Goal: Information Seeking & Learning: Learn about a topic

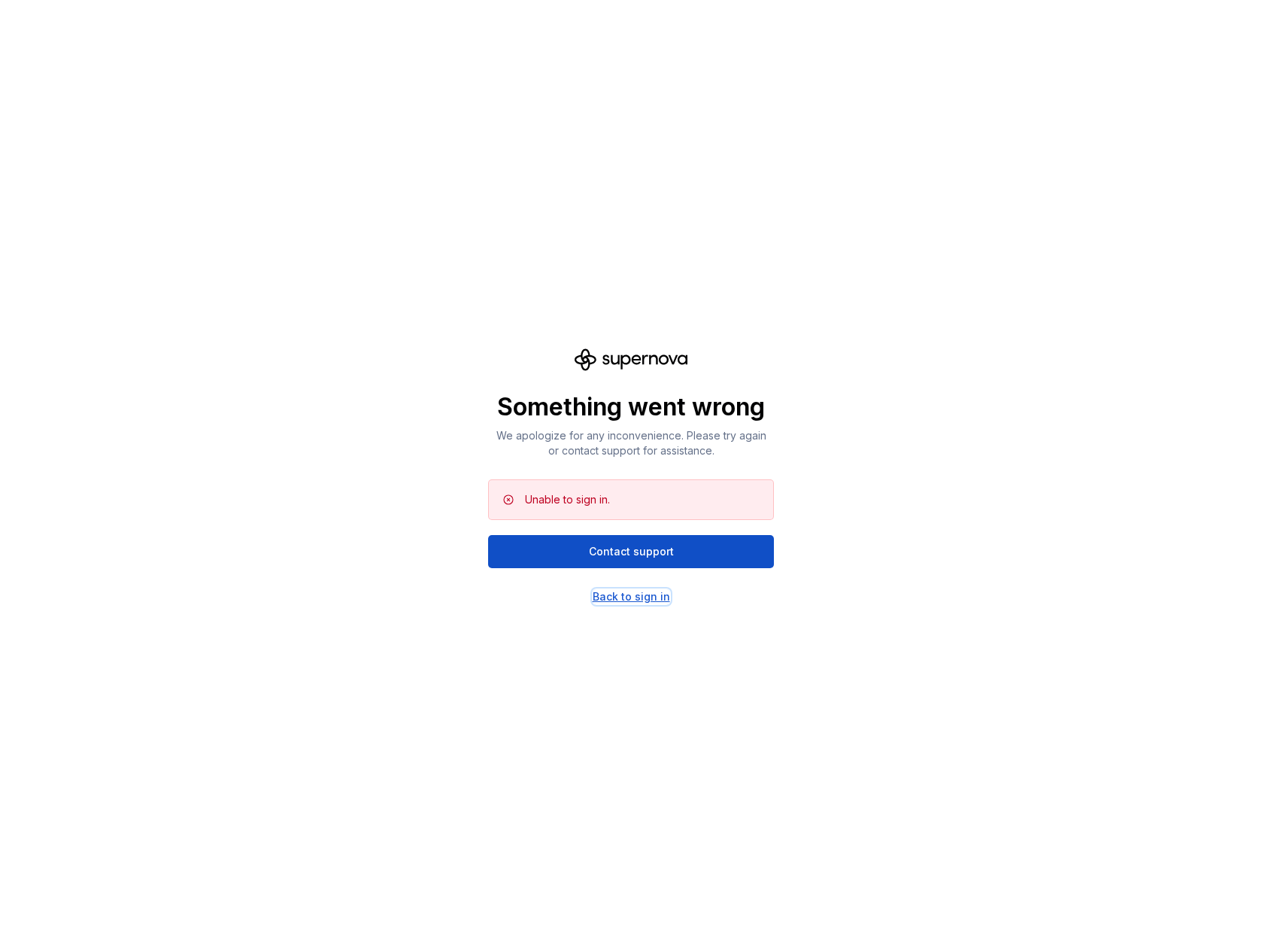
click at [619, 595] on div "Back to sign in" at bounding box center [631, 596] width 77 height 15
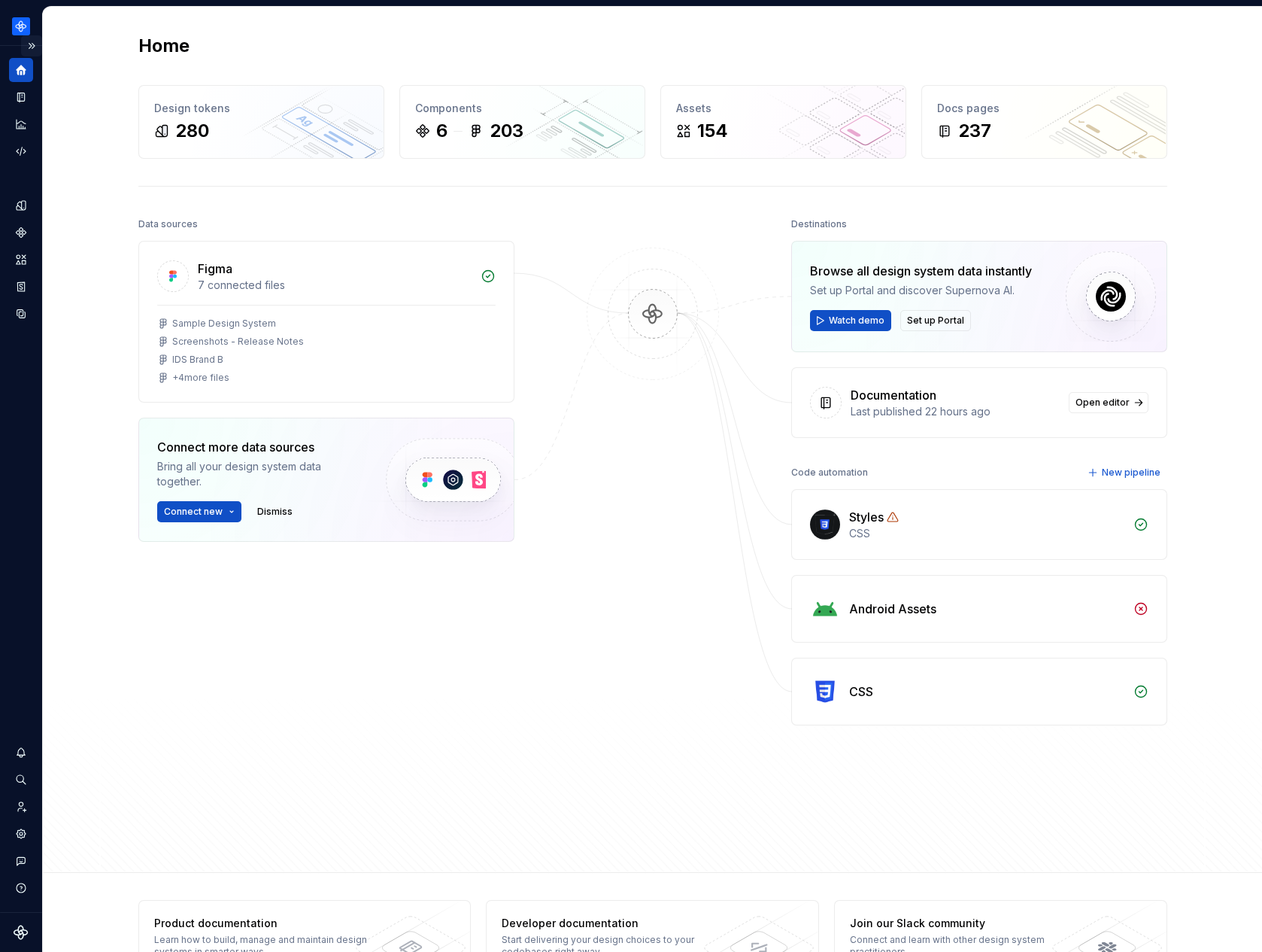
click at [35, 48] on button "Expand sidebar" at bounding box center [32, 46] width 21 height 21
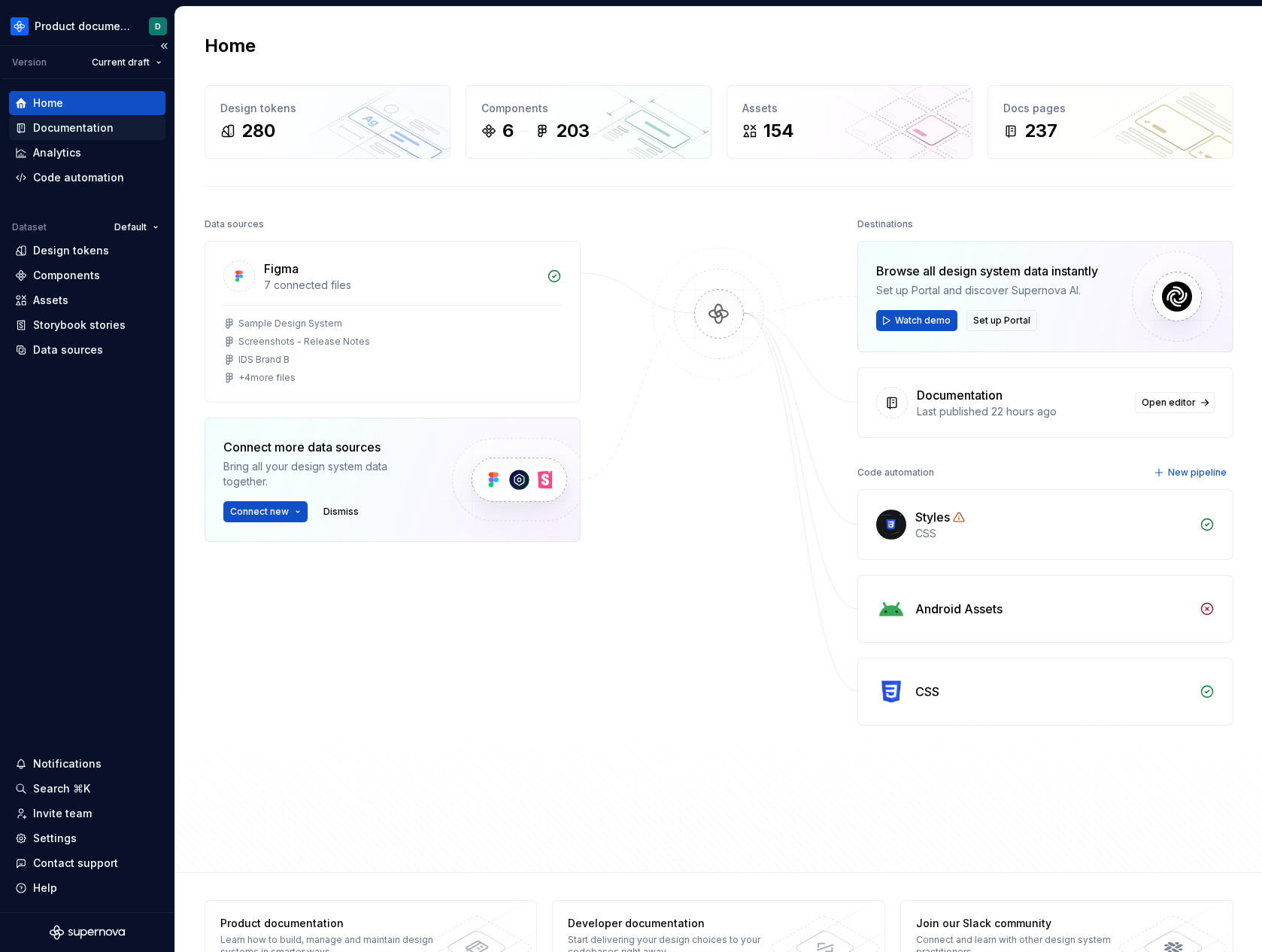
click at [76, 130] on div "Documentation" at bounding box center [73, 127] width 81 height 15
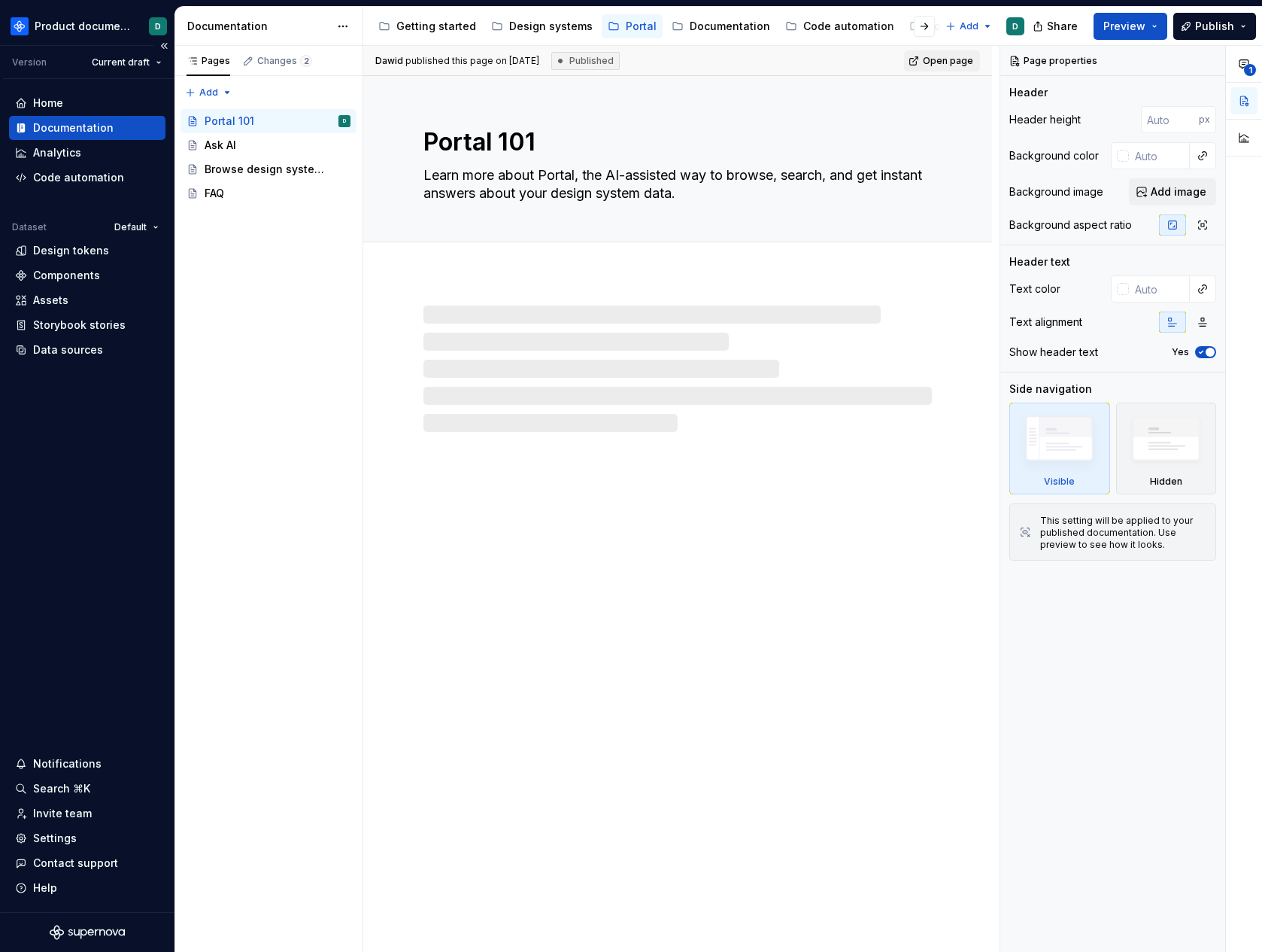
type textarea "*"
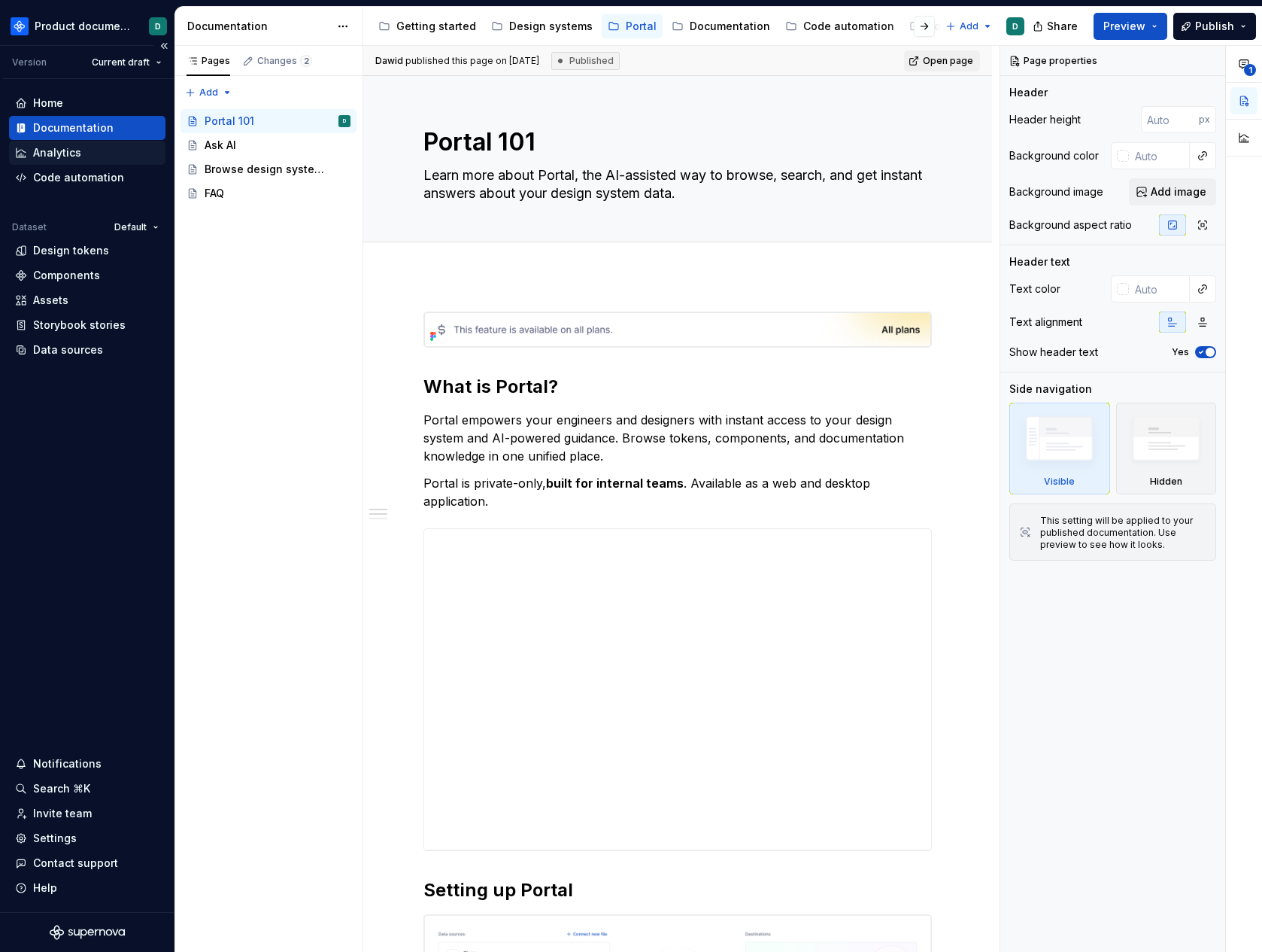
click at [87, 155] on div "Analytics" at bounding box center [87, 153] width 145 height 15
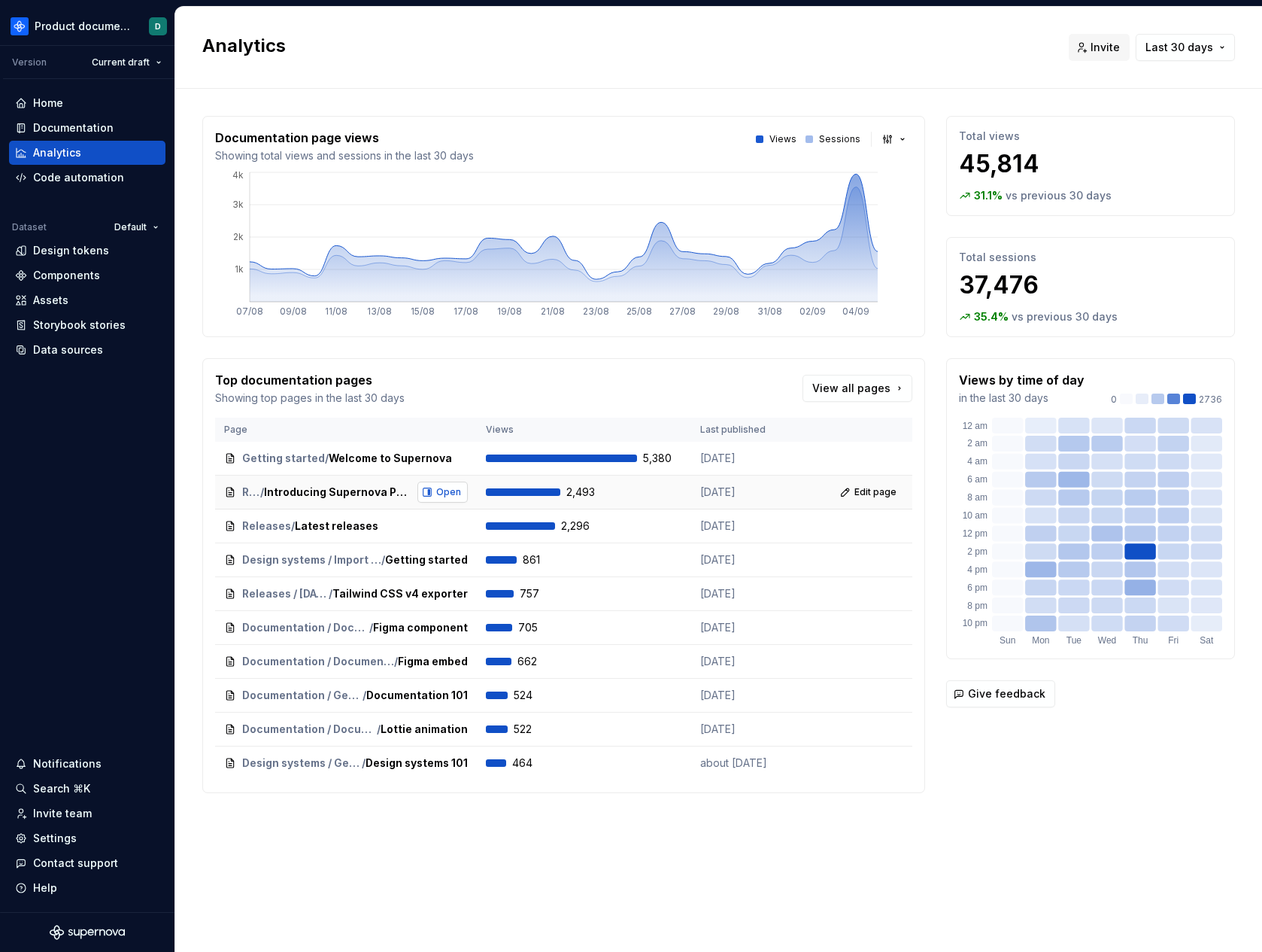
click at [423, 493] on button "Open" at bounding box center [442, 492] width 50 height 21
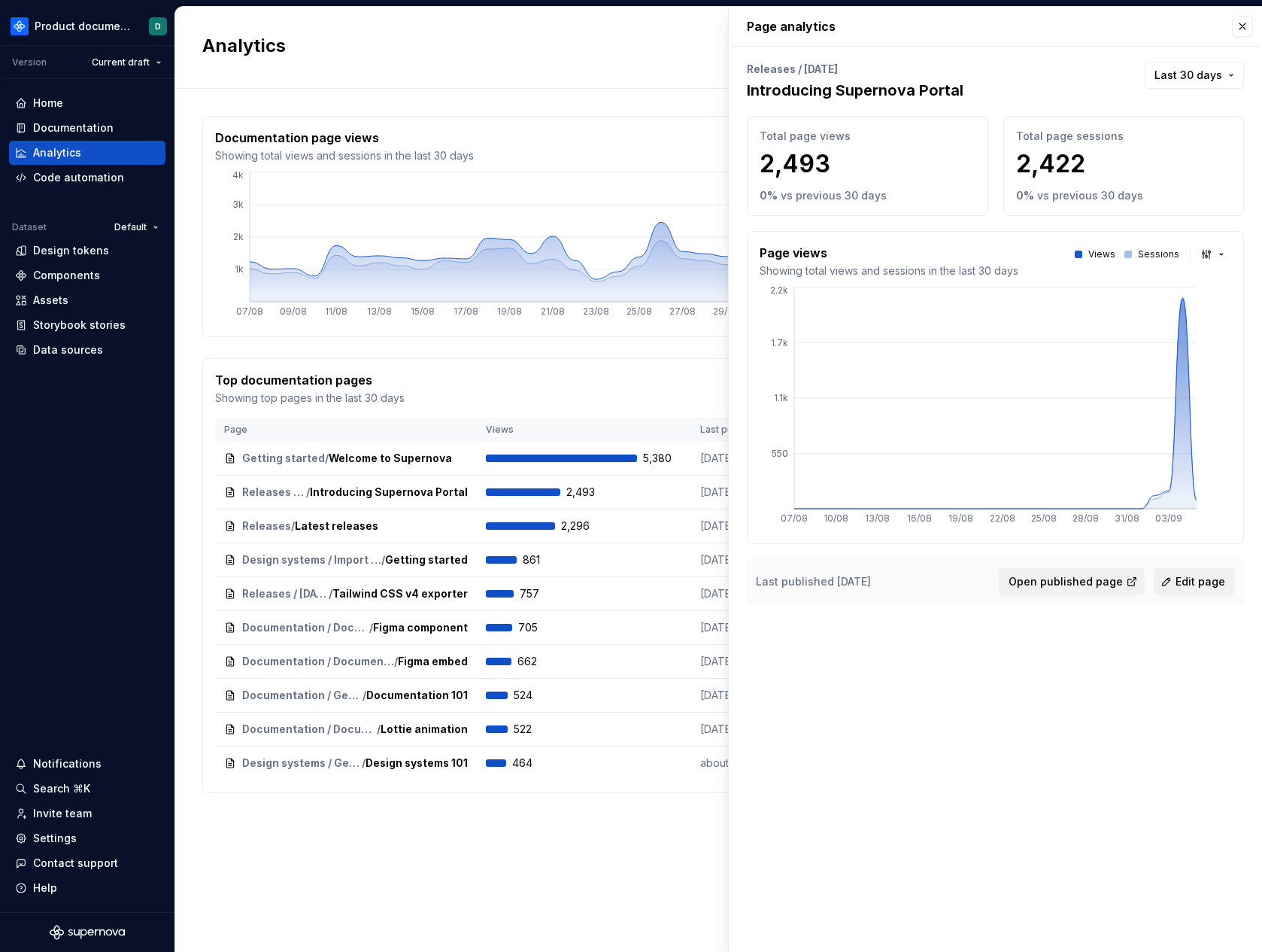
click at [1254, 25] on div "Page analytics Releases / September 2025 Introducing Supernova Portal Last 30 d…" at bounding box center [996, 314] width 534 height 615
click at [1244, 25] on button "button" at bounding box center [1243, 26] width 21 height 21
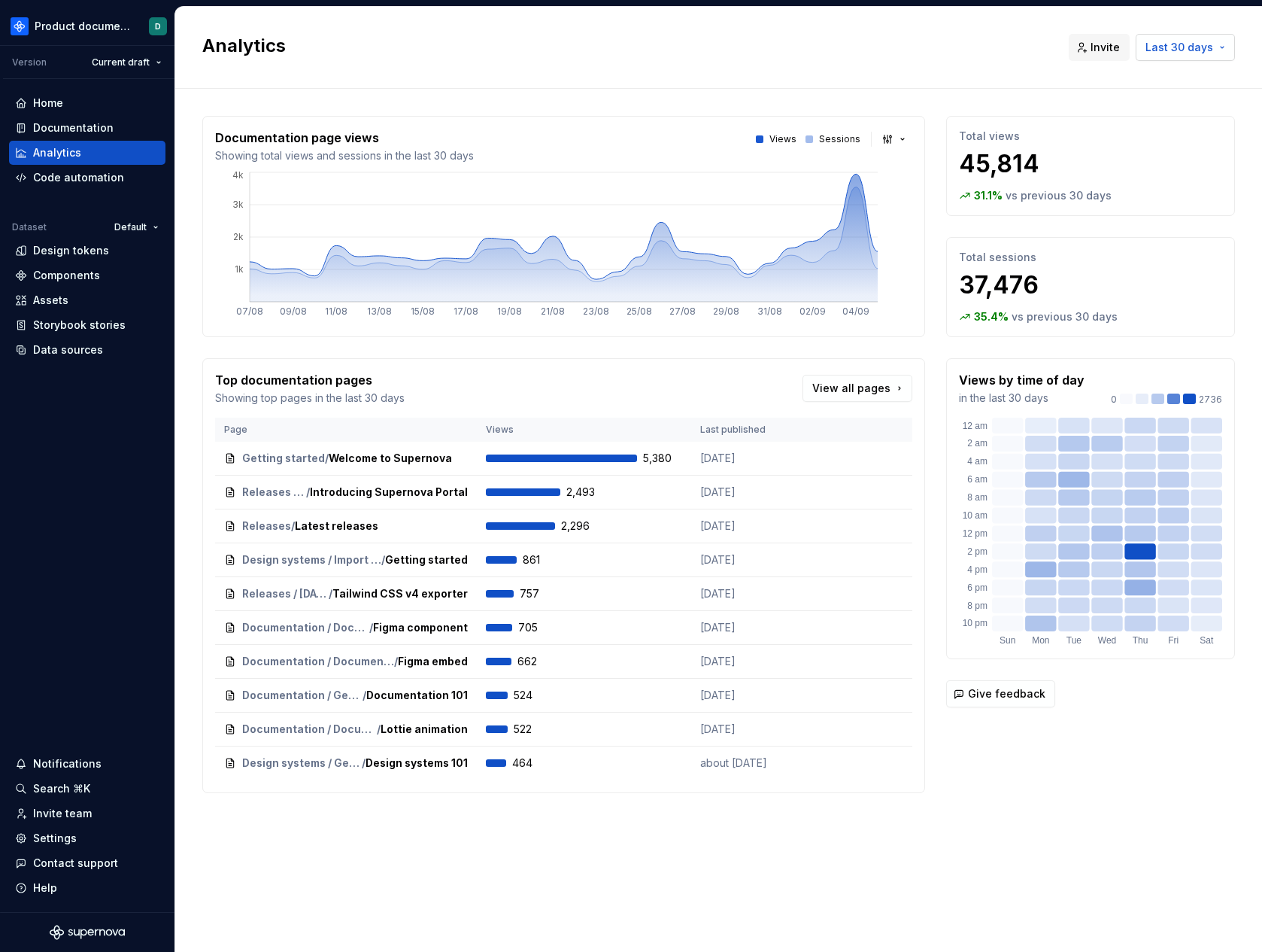
click at [1160, 51] on span "Last 30 days" at bounding box center [1180, 47] width 67 height 15
click at [1145, 128] on div "Last 90 days" at bounding box center [1131, 127] width 67 height 15
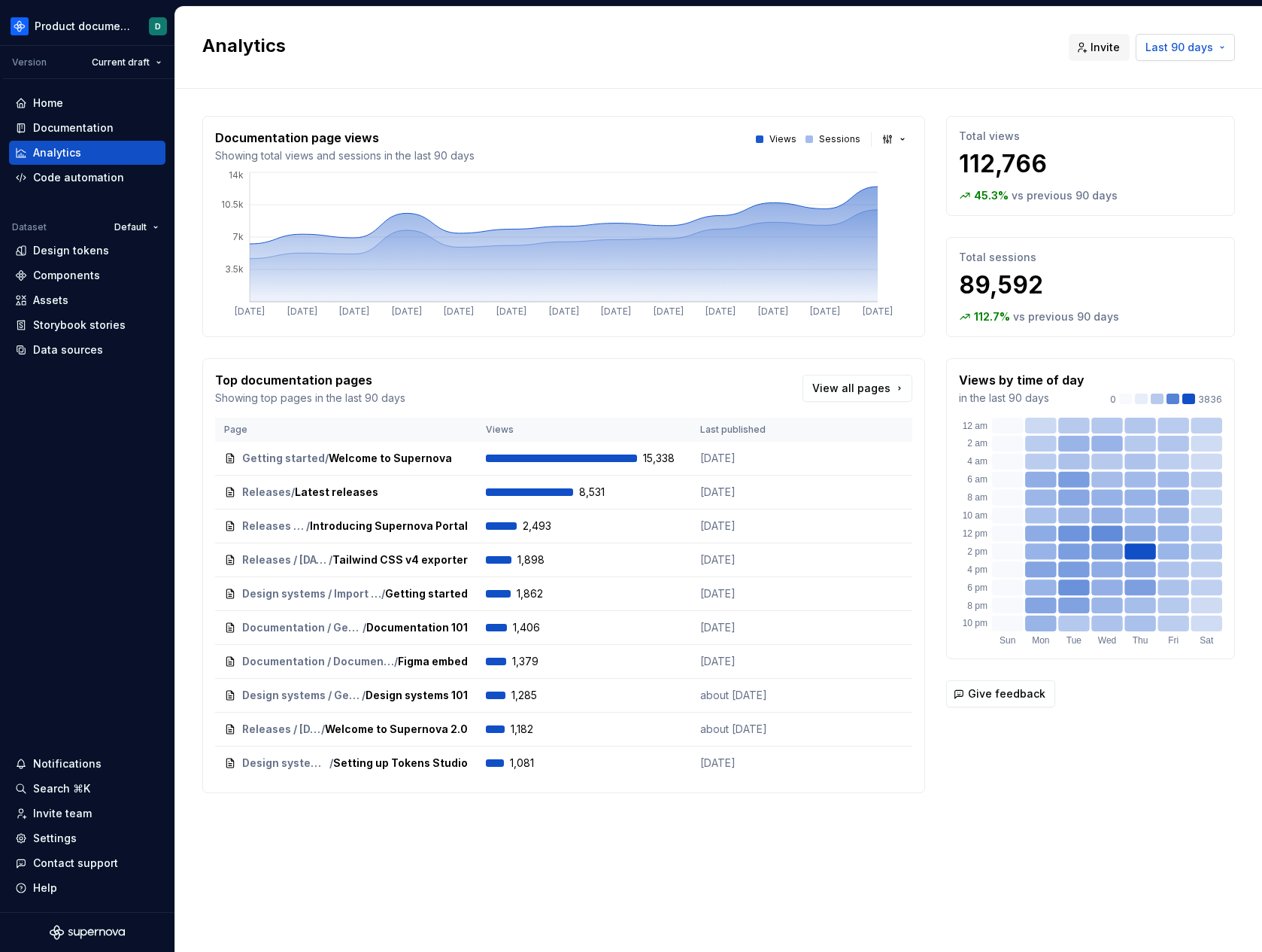
click at [1199, 52] on span "Last 90 days" at bounding box center [1180, 47] width 67 height 15
click at [1151, 158] on div "Last 6 months" at bounding box center [1135, 152] width 75 height 15
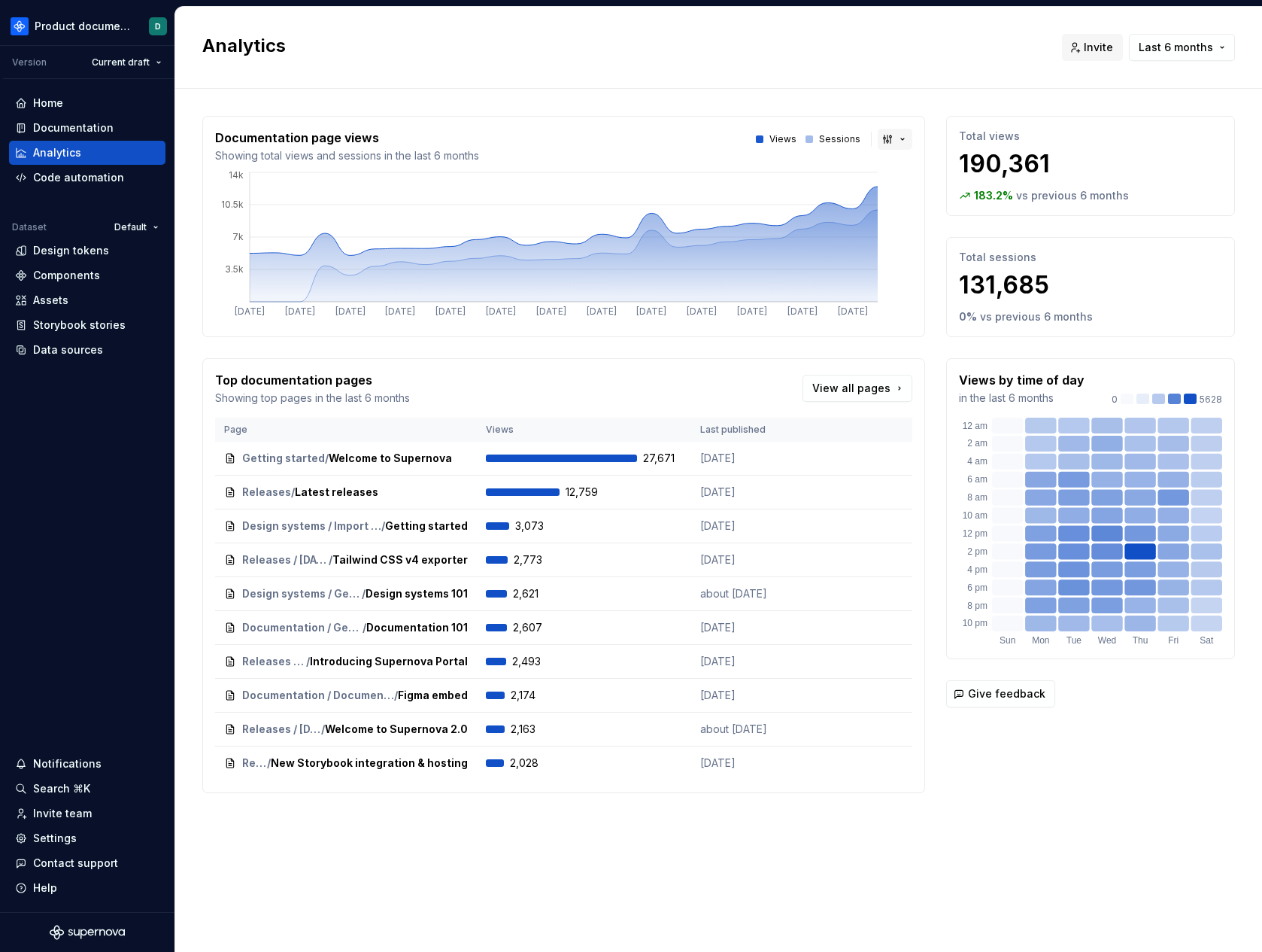
click at [892, 136] on button "button" at bounding box center [895, 139] width 35 height 21
click at [892, 136] on html "Product documentation D Version Current draft Home Documentation Analytics Code…" at bounding box center [631, 476] width 1262 height 952
click at [1196, 49] on span "Last 6 months" at bounding box center [1176, 47] width 75 height 15
click at [1157, 104] on div "Last 30 days" at bounding box center [1131, 104] width 67 height 15
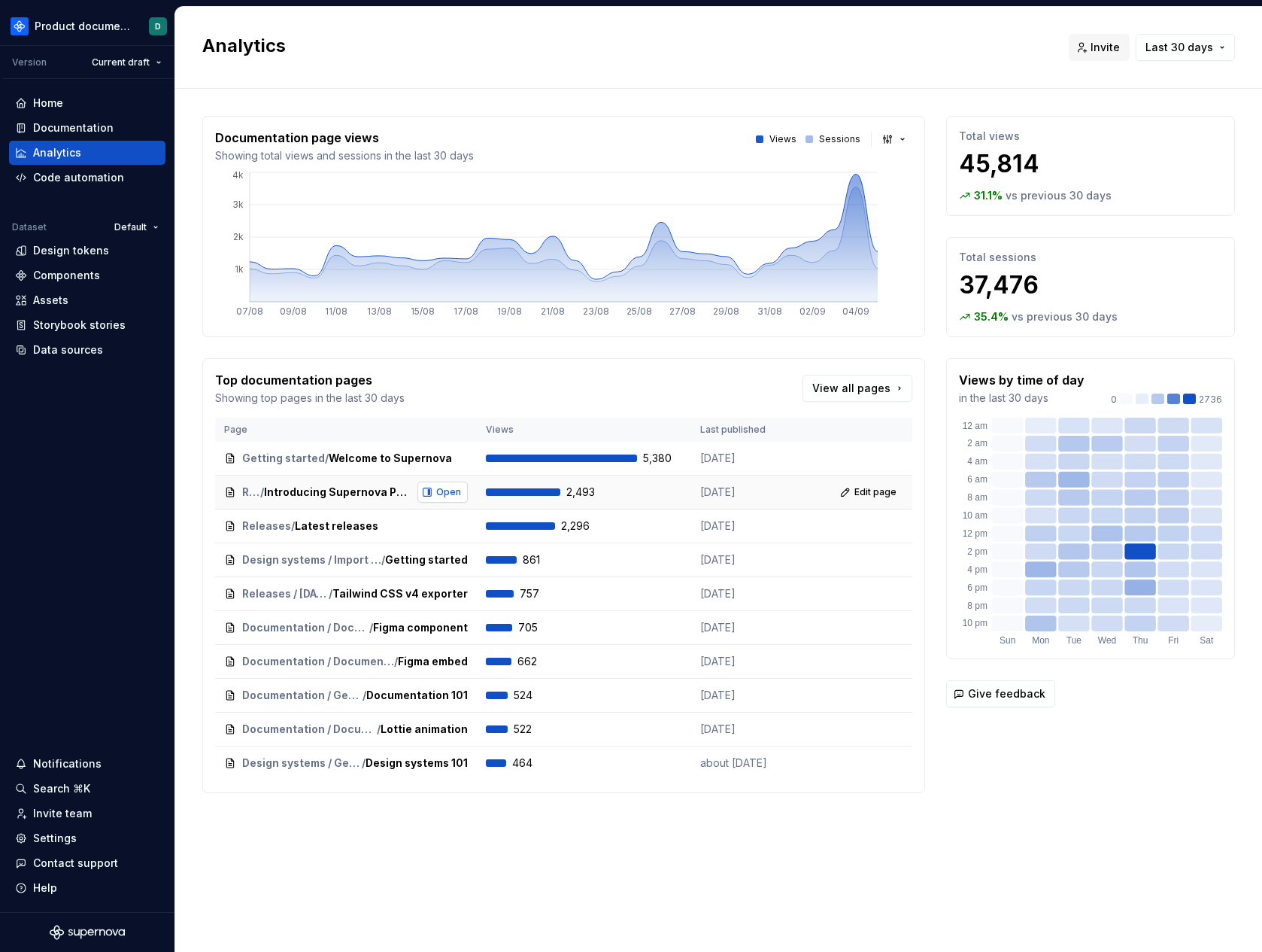
click at [455, 486] on span "Open" at bounding box center [449, 492] width 25 height 12
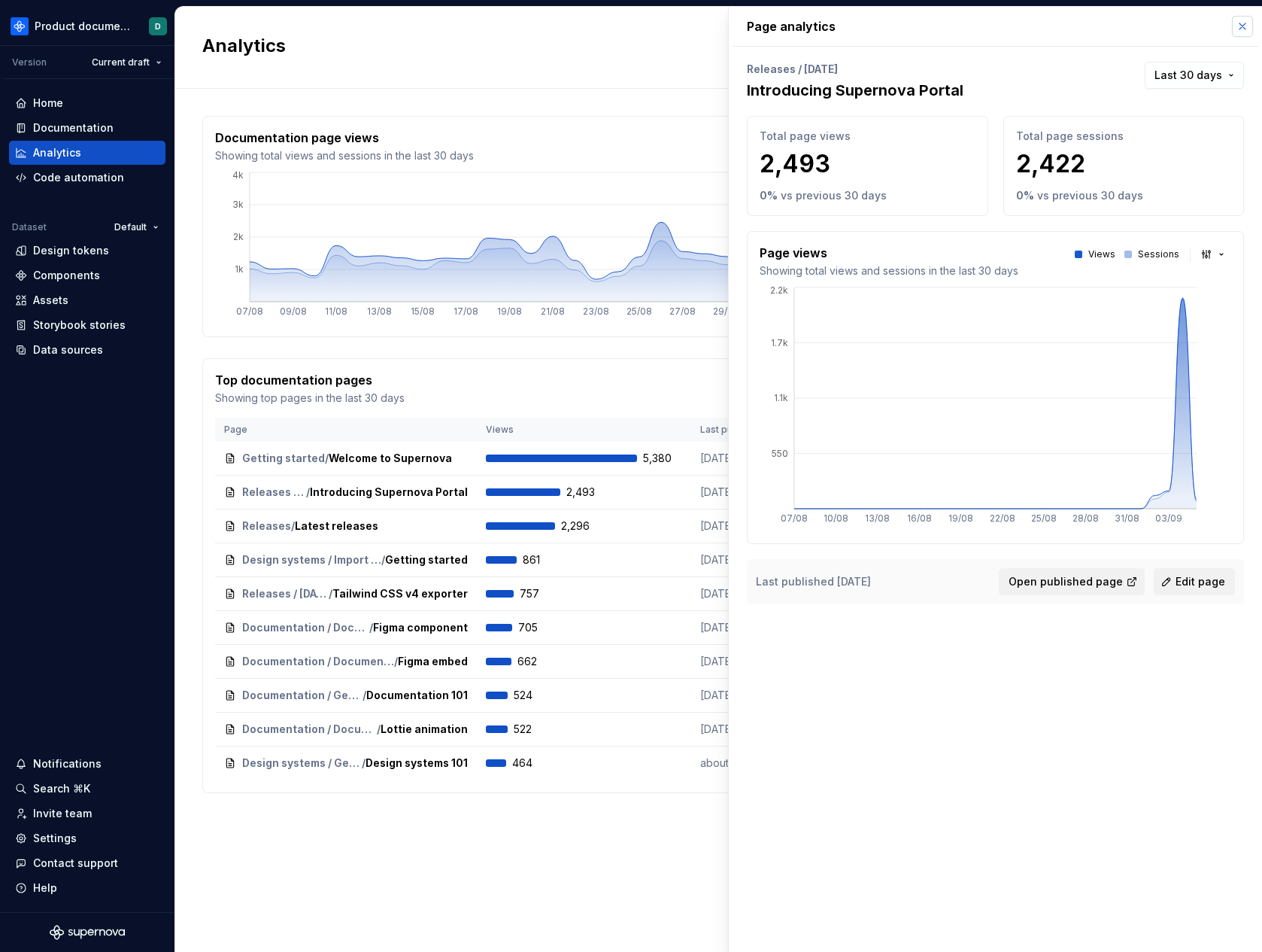
click at [1248, 31] on button "button" at bounding box center [1243, 26] width 21 height 21
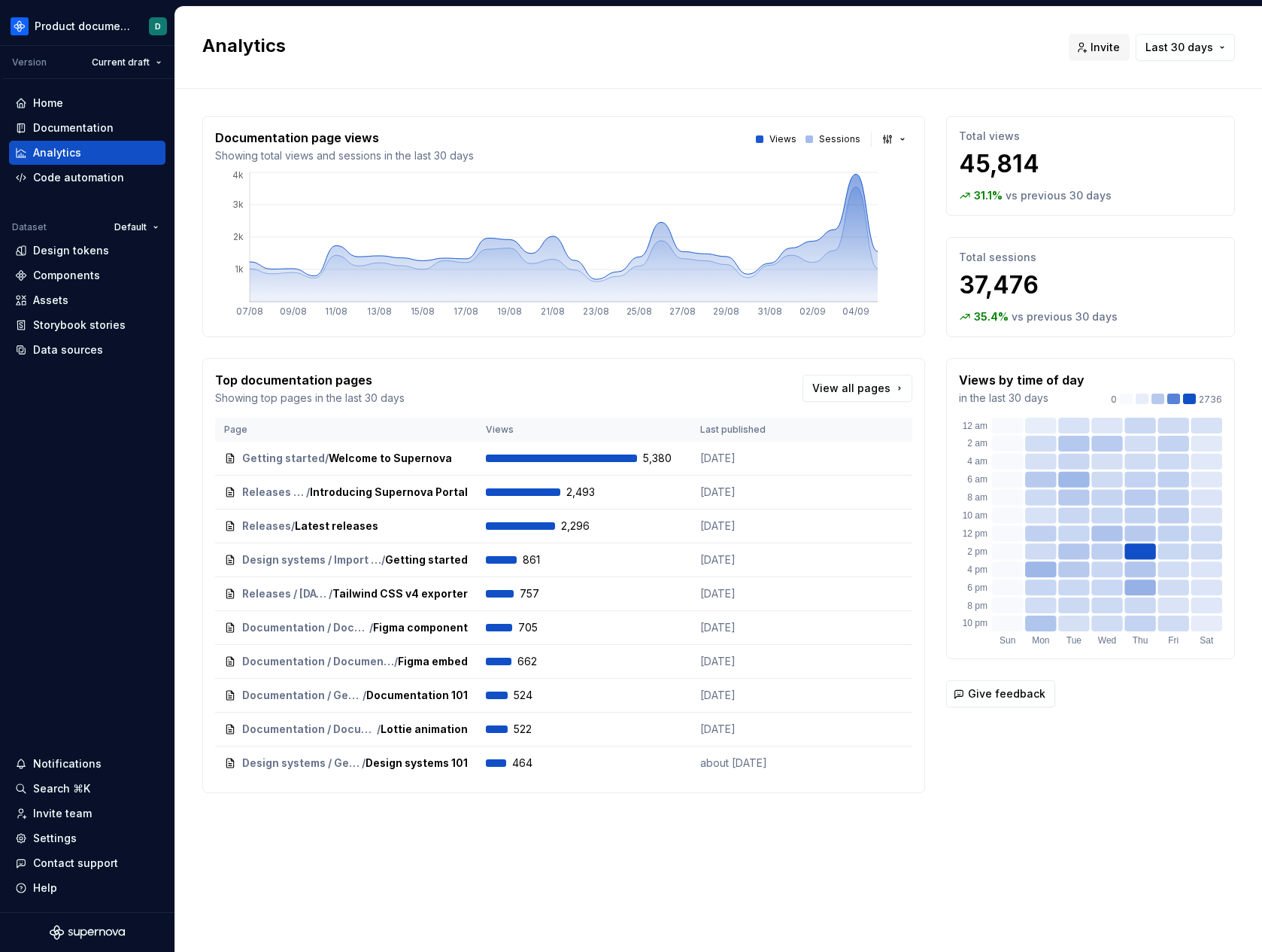
click at [1018, 377] on p "Views by time of day" at bounding box center [1022, 380] width 126 height 18
click at [95, 25] on html "Product documentation D Version Current draft Home Documentation Analytics Code…" at bounding box center [631, 476] width 1262 height 952
click at [86, 839] on div "Settings" at bounding box center [87, 838] width 145 height 15
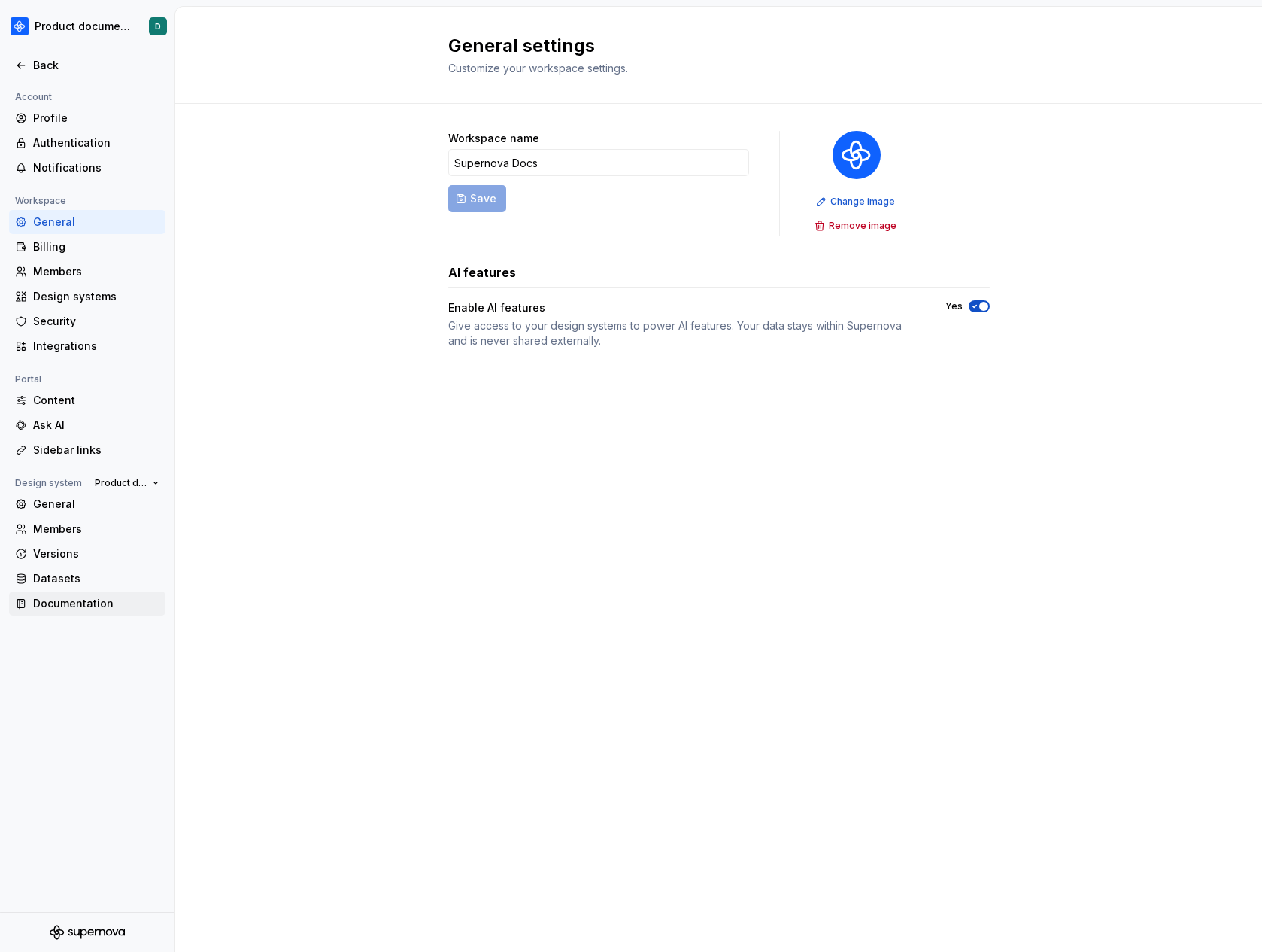
click at [87, 598] on div "Documentation" at bounding box center [96, 603] width 127 height 15
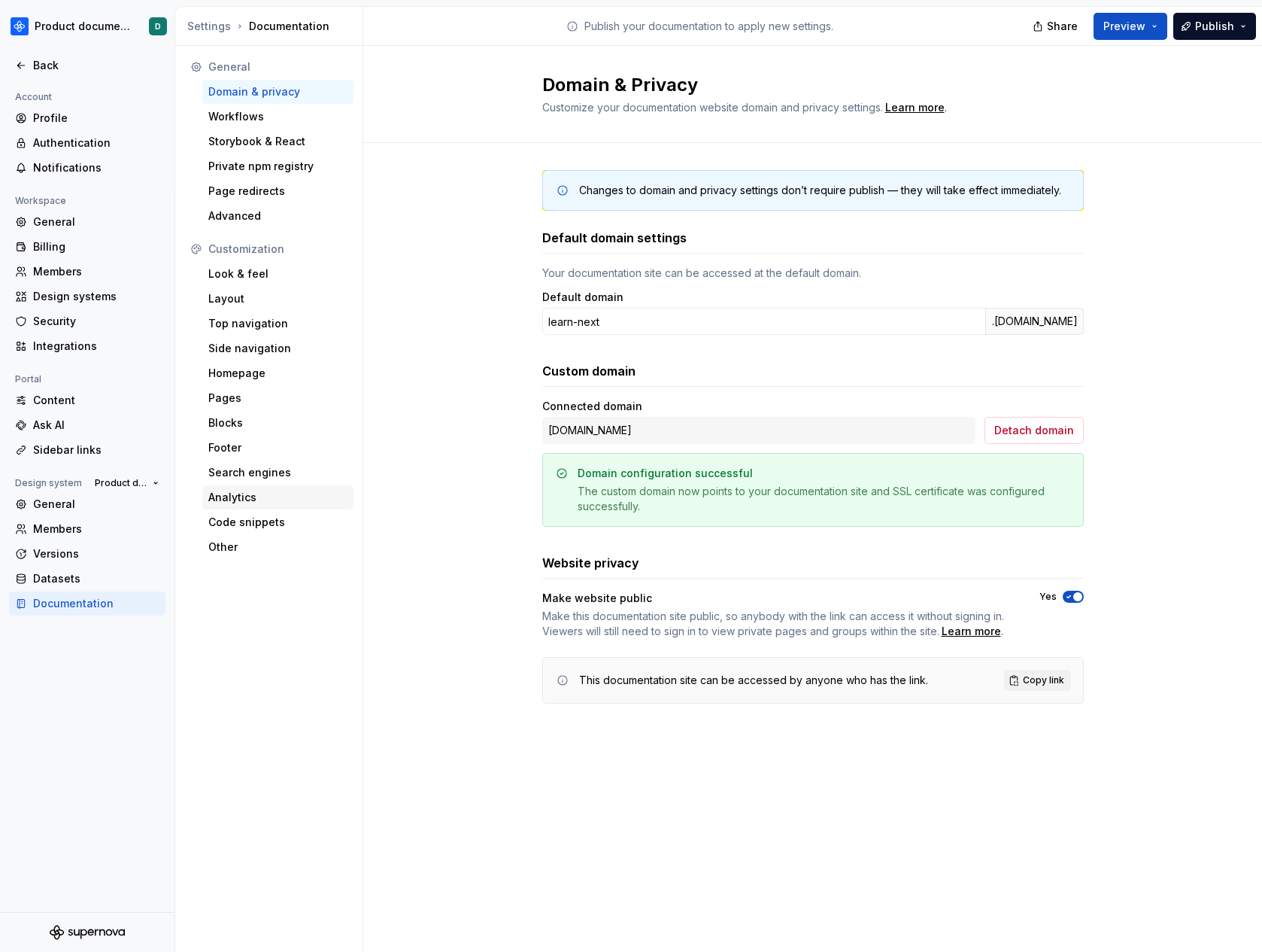
click at [260, 506] on div "Analytics" at bounding box center [278, 497] width 151 height 24
